Goal: Communication & Community: Answer question/provide support

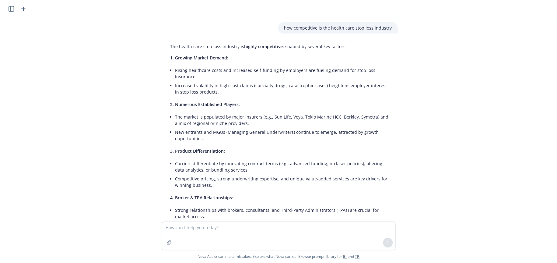
scroll to position [132, 0]
